Goal: Task Accomplishment & Management: Manage account settings

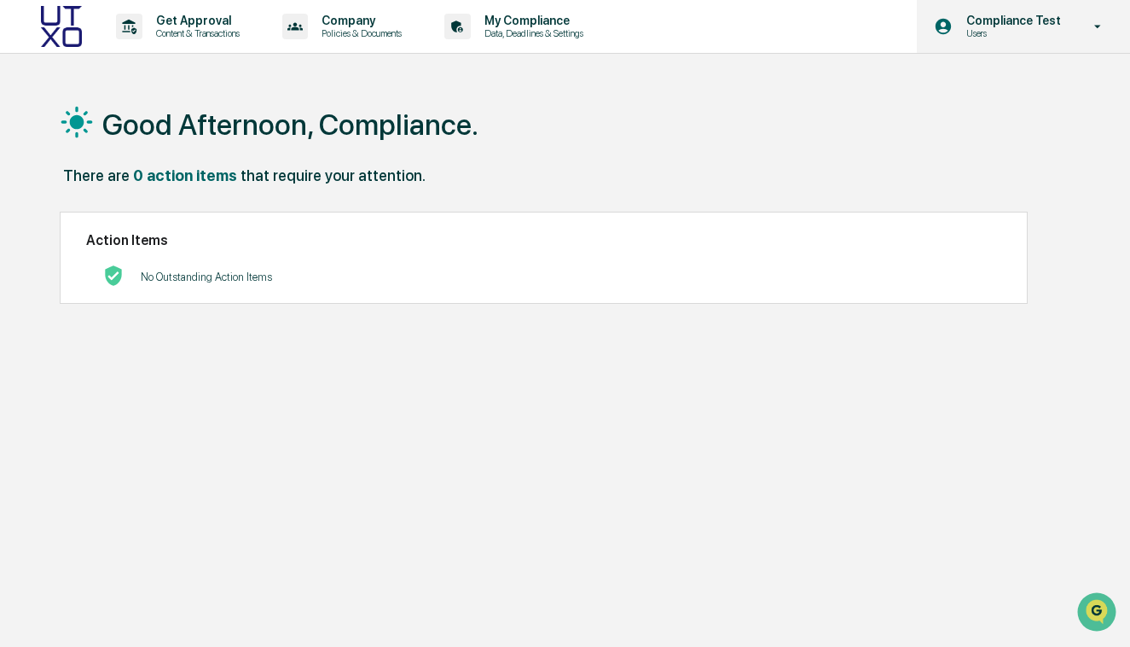
click at [1013, 27] on p "Users" at bounding box center [1011, 33] width 117 height 12
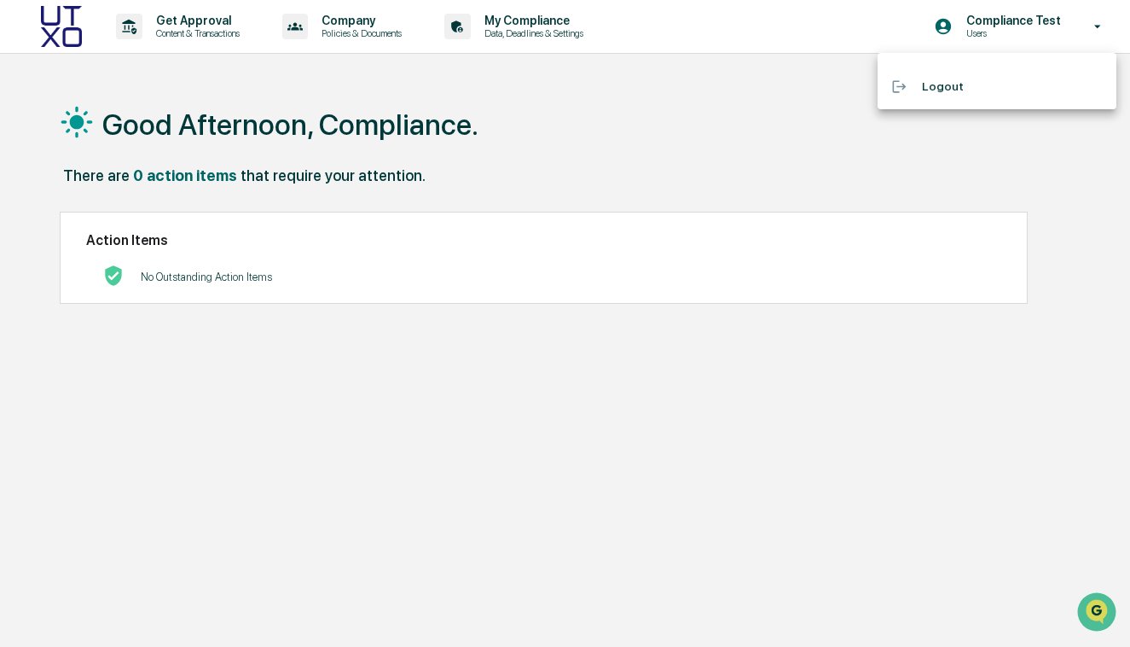
click at [983, 96] on li "Logout" at bounding box center [997, 87] width 239 height 32
